Goal: Task Accomplishment & Management: Manage account settings

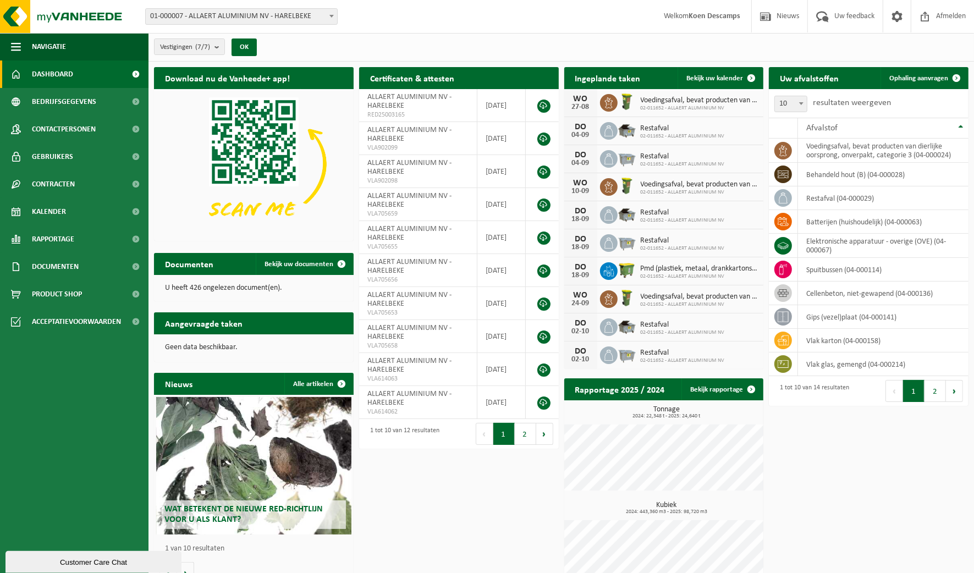
click at [708, 78] on span "Bekijk uw kalender" at bounding box center [714, 78] width 57 height 7
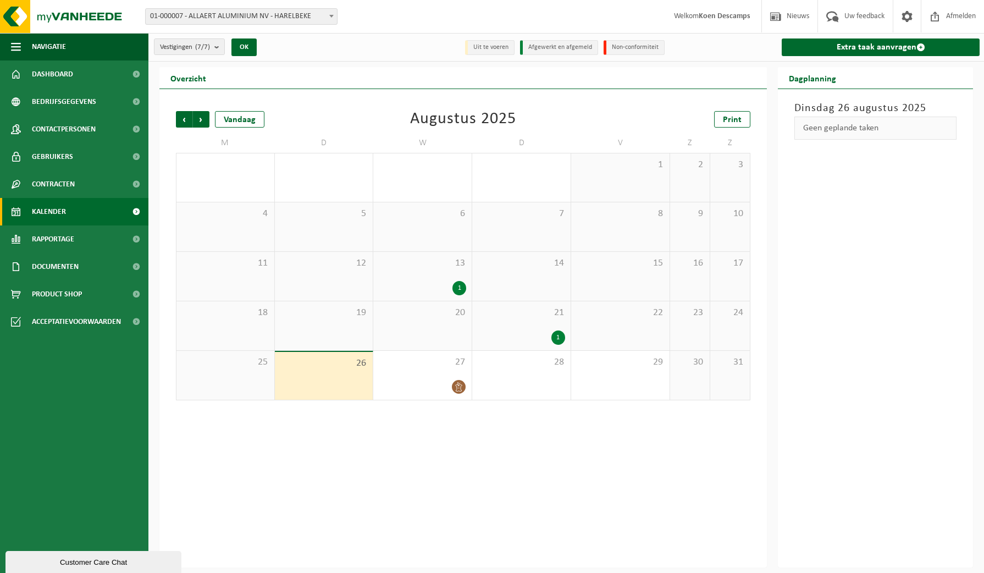
click at [438, 374] on div "27" at bounding box center [422, 375] width 98 height 49
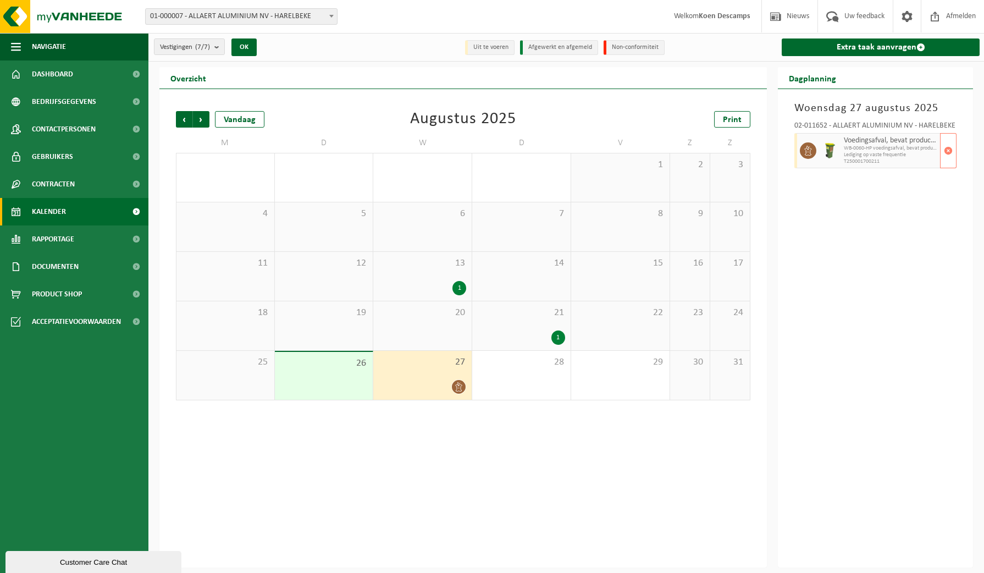
click at [951, 150] on span "button" at bounding box center [948, 151] width 9 height 22
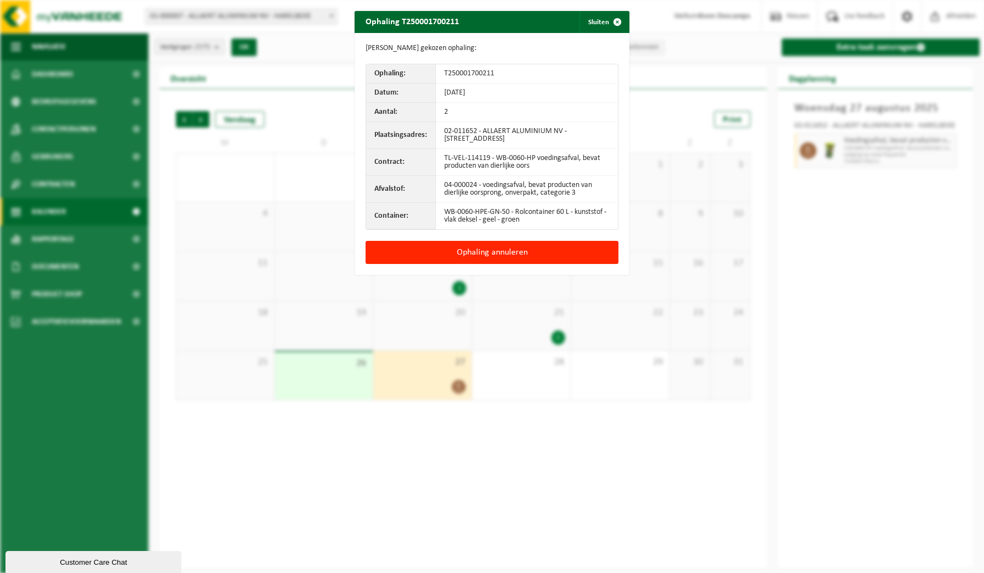
click at [490, 248] on button "Ophaling annuleren" at bounding box center [492, 252] width 253 height 23
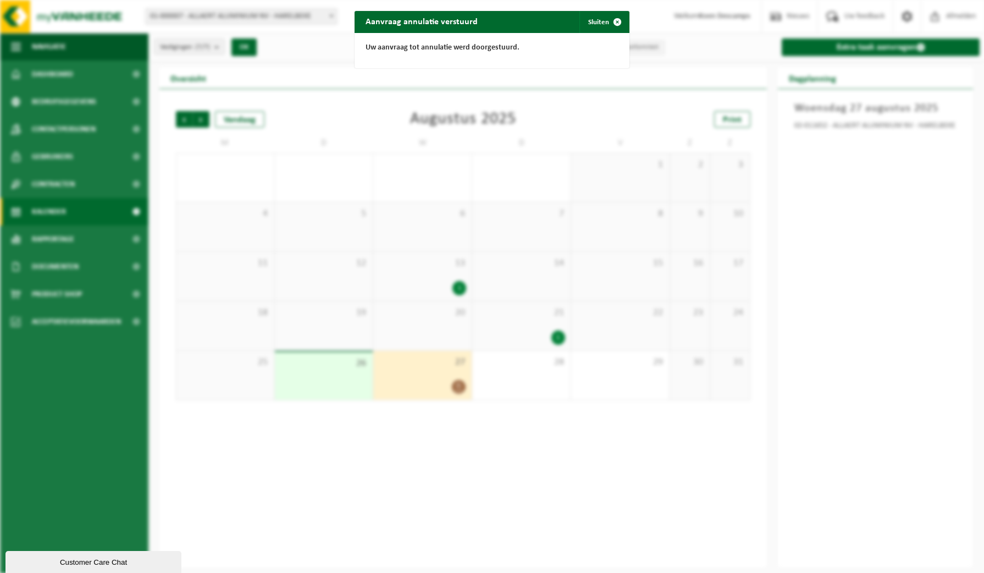
click at [600, 19] on button "Sluiten" at bounding box center [603, 22] width 49 height 22
